Goal: Task Accomplishment & Management: Manage account settings

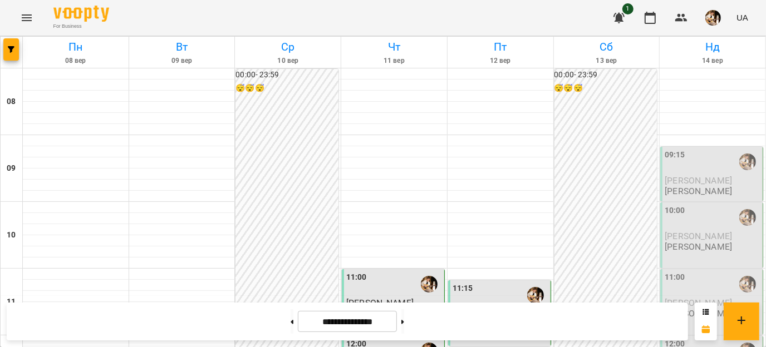
scroll to position [595, 0]
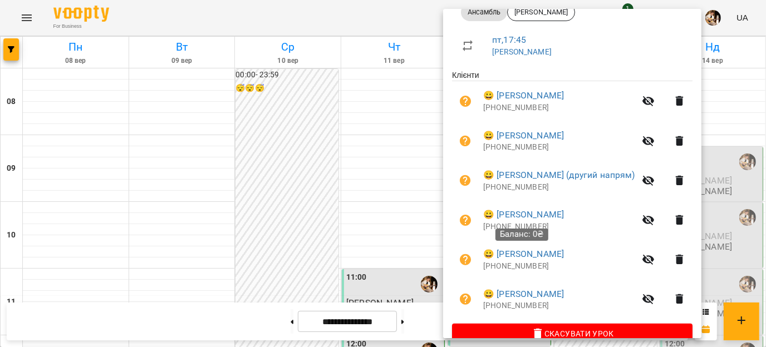
scroll to position [198, 0]
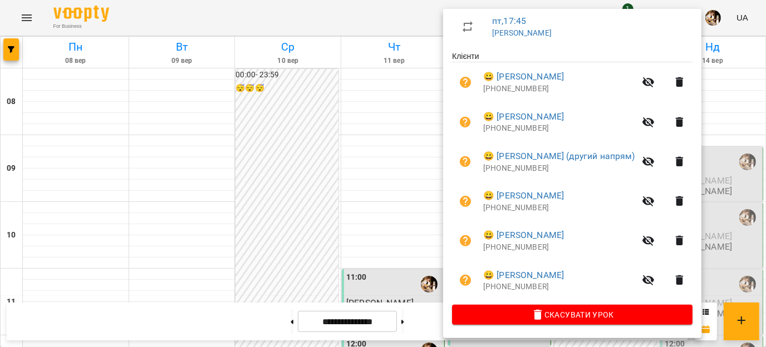
click at [311, 223] on div at bounding box center [383, 173] width 766 height 347
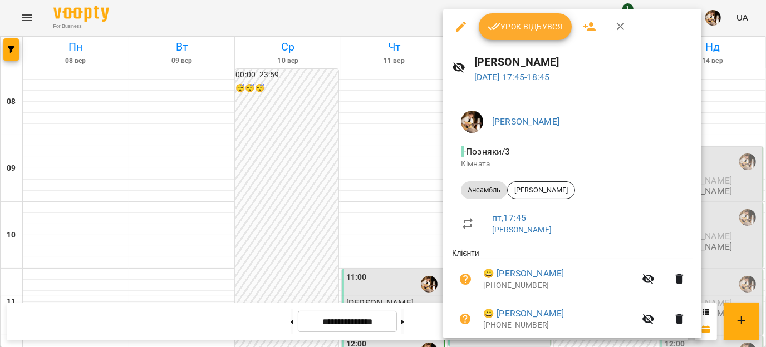
click at [517, 28] on span "Урок відбувся" at bounding box center [525, 26] width 76 height 13
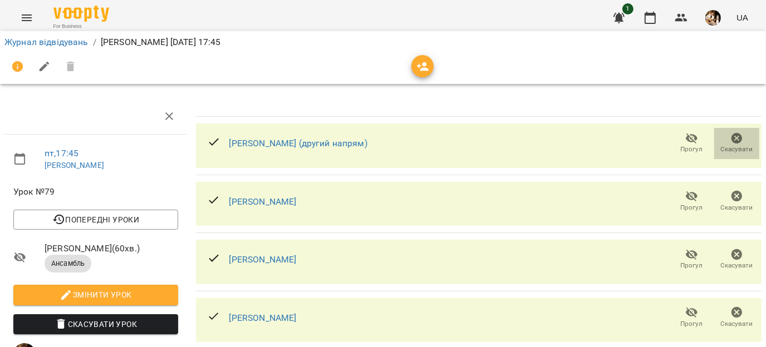
click at [730, 145] on span "Скасувати" at bounding box center [737, 149] width 32 height 9
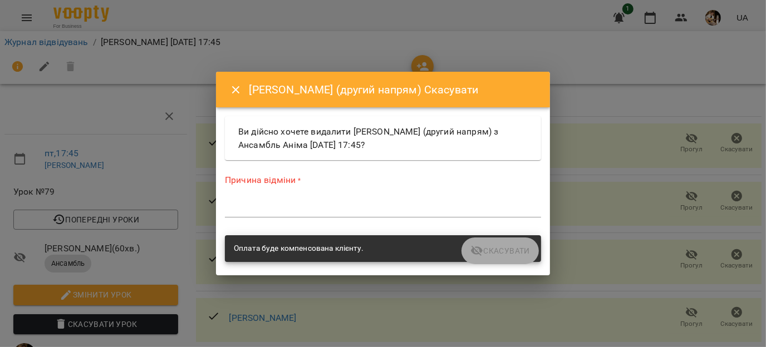
click at [421, 215] on div "*" at bounding box center [383, 209] width 316 height 18
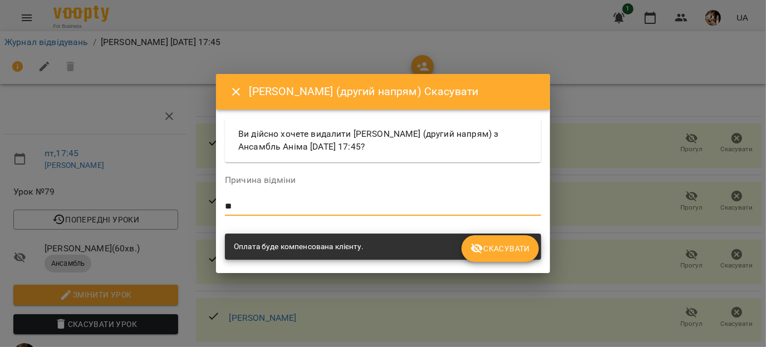
type textarea "**"
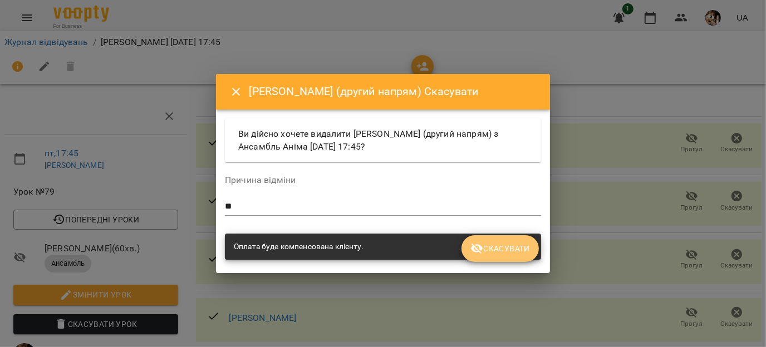
click at [474, 243] on icon "submit" at bounding box center [476, 248] width 13 height 13
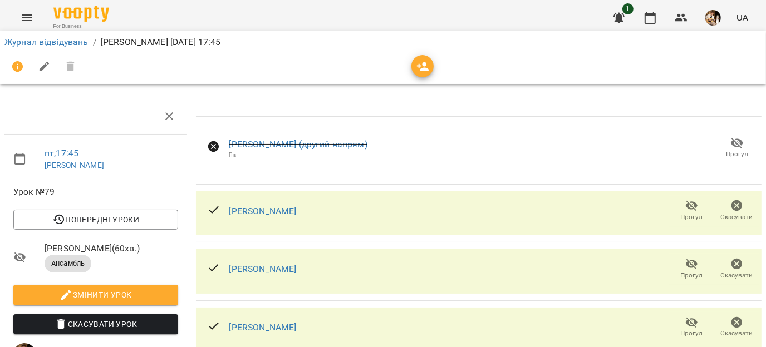
click at [731, 208] on icon "button" at bounding box center [736, 205] width 11 height 11
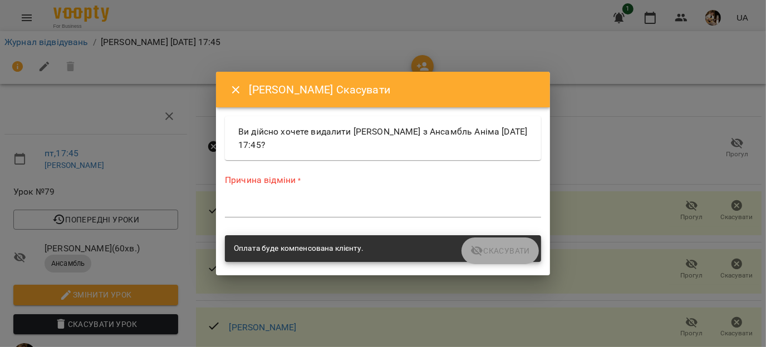
click at [381, 218] on div "Причина відміни * *" at bounding box center [383, 198] width 316 height 48
click at [371, 215] on div "*" at bounding box center [383, 209] width 316 height 18
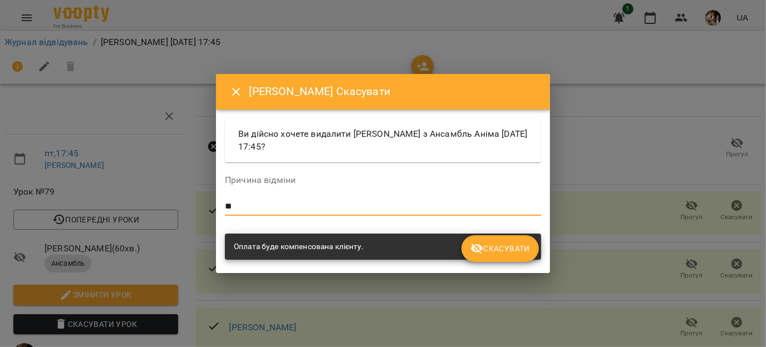
type textarea "**"
click at [481, 249] on icon "submit" at bounding box center [477, 249] width 12 height 11
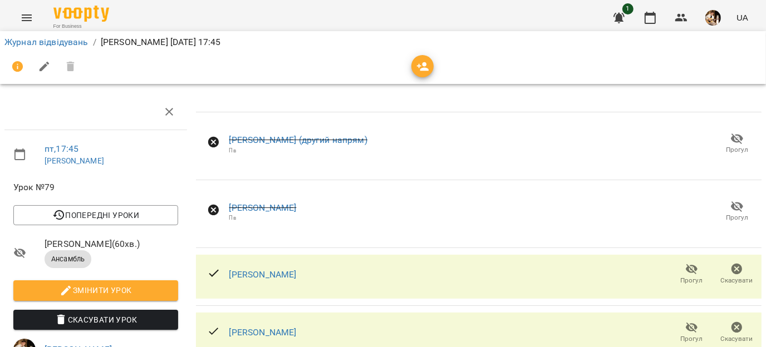
scroll to position [172, 0]
click at [648, 19] on icon "button" at bounding box center [649, 17] width 13 height 13
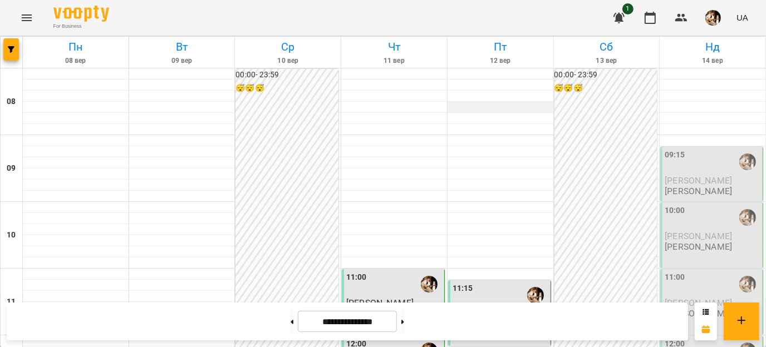
scroll to position [639, 0]
